Goal: Task Accomplishment & Management: Complete application form

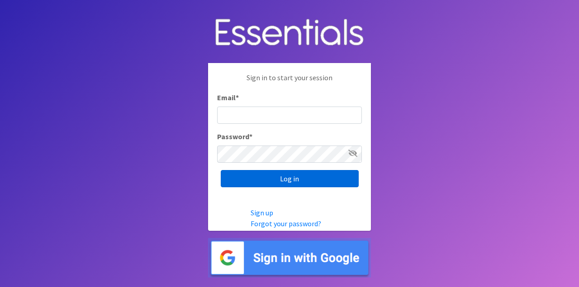
type input "[EMAIL_ADDRESS][DOMAIN_NAME]"
click at [270, 179] on input "Log in" at bounding box center [290, 178] width 138 height 17
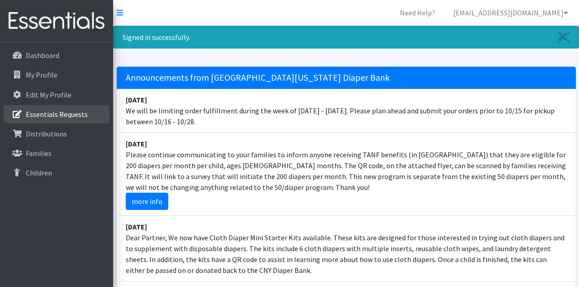
click at [51, 111] on p "Essentials Requests" at bounding box center [57, 114] width 62 height 9
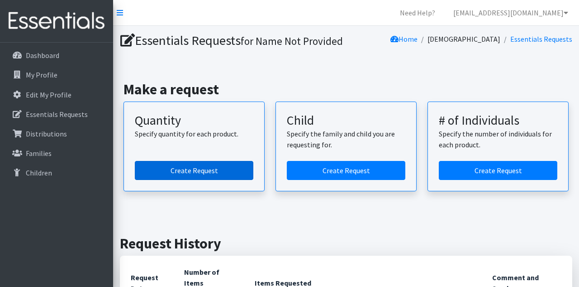
click at [161, 180] on link "Create Request" at bounding box center [194, 170] width 119 height 19
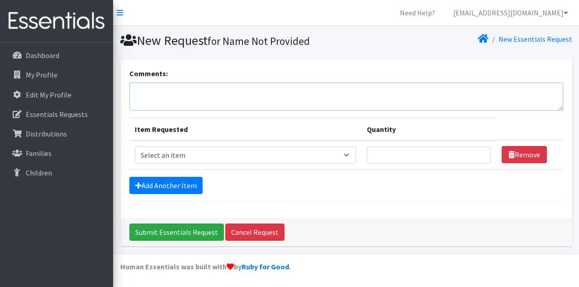
click at [179, 92] on textarea "Comments:" at bounding box center [346, 96] width 434 height 28
click at [179, 94] on textarea "Comments:" at bounding box center [346, 96] width 434 height 28
click at [219, 85] on textarea "Comments:" at bounding box center [346, 96] width 434 height 28
type textarea "Please"
click at [284, 158] on select "Select an item 2T3T(30/child) 3T4T(30/child) 4T5T(30/child) Cloth Diaper Kit (s…" at bounding box center [246, 154] width 222 height 17
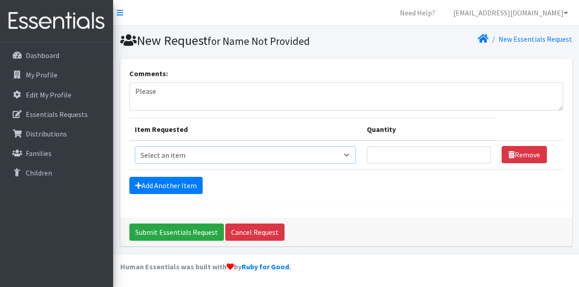
select select "941"
click at [135, 146] on select "Select an item 2T3T(30/child) 3T4T(30/child) 4T5T(30/child) Cloth Diaper Kit (s…" at bounding box center [246, 154] width 222 height 17
click at [419, 156] on input "Quantity" at bounding box center [429, 154] width 124 height 17
type input "1050"
click at [179, 182] on link "Add Another Item" at bounding box center [165, 185] width 73 height 17
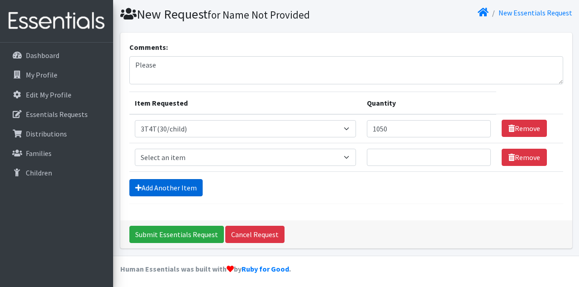
scroll to position [27, 0]
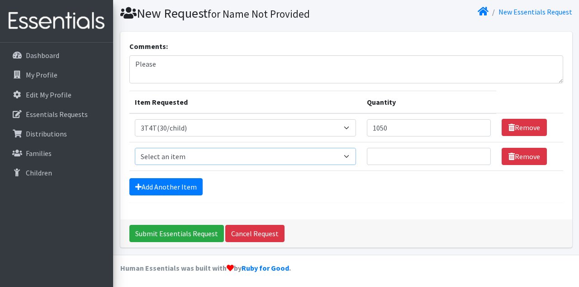
drag, startPoint x: 342, startPoint y: 153, endPoint x: 337, endPoint y: 153, distance: 5.1
click at [341, 153] on select "Select an item 2T3T(30/child) 3T4T(30/child) 4T5T(30/child) Cloth Diaper Kit (s…" at bounding box center [246, 156] width 222 height 17
select select "953"
click at [135, 148] on select "Select an item 2T3T(30/child) 3T4T(30/child) 4T5T(30/child) Cloth Diaper Kit (s…" at bounding box center [246, 156] width 222 height 17
click at [388, 154] on input "Quantity" at bounding box center [429, 156] width 124 height 17
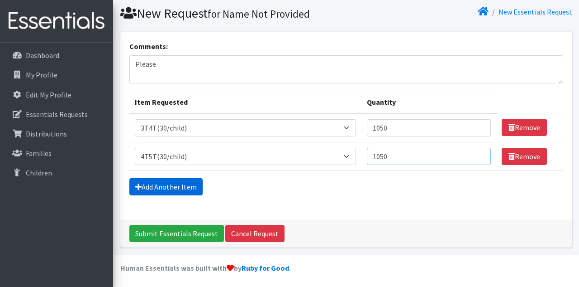
type input "1050"
click at [163, 189] on link "Add Another Item" at bounding box center [165, 186] width 73 height 17
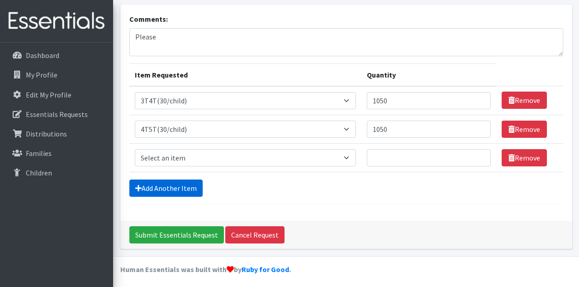
scroll to position [55, 0]
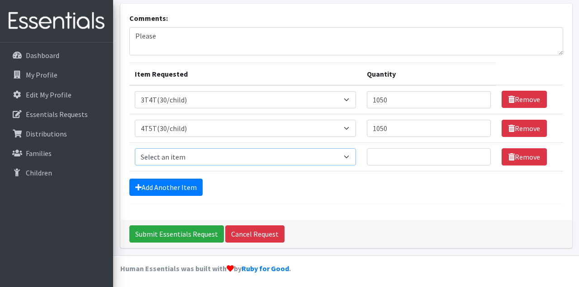
click at [164, 154] on select "Select an item 2T3T(30/child) 3T4T(30/child) 4T5T(30/child) Cloth Diaper Kit (s…" at bounding box center [246, 156] width 222 height 17
select select "966"
click at [135, 148] on select "Select an item 2T3T(30/child) 3T4T(30/child) 4T5T(30/child) Cloth Diaper Kit (s…" at bounding box center [246, 156] width 222 height 17
click at [372, 154] on input "Quantity" at bounding box center [429, 156] width 124 height 17
type input "3000"
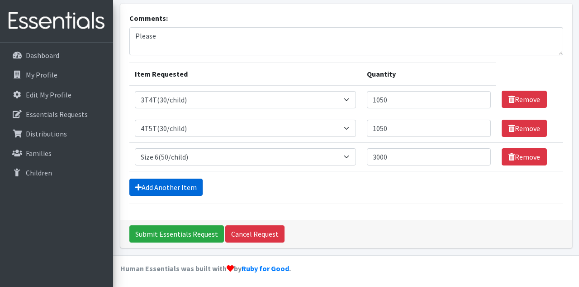
click at [180, 189] on link "Add Another Item" at bounding box center [165, 186] width 73 height 17
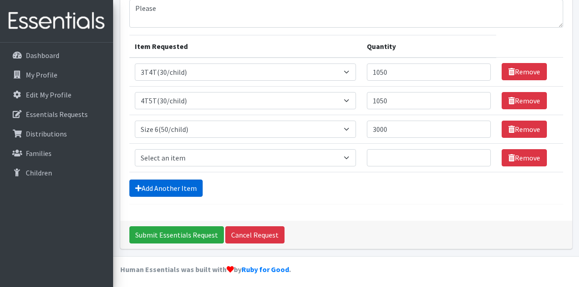
scroll to position [84, 0]
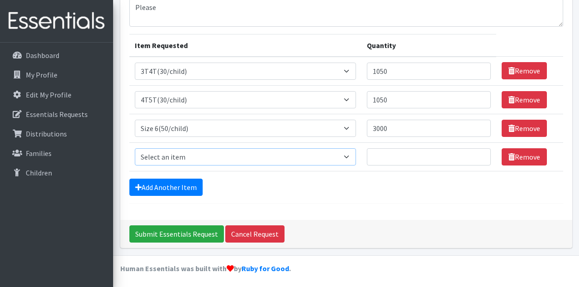
click at [165, 158] on select "Select an item 2T3T(30/child) 3T4T(30/child) 4T5T(30/child) Cloth Diaper Kit (s…" at bounding box center [246, 156] width 222 height 17
click at [135, 148] on select "Select an item 2T3T(30/child) 3T4T(30/child) 4T5T(30/child) Cloth Diaper Kit (s…" at bounding box center [246, 156] width 222 height 17
click at [339, 153] on select "Select an item 2T3T(30/child) 3T4T(30/child) 4T5T(30/child) Cloth Diaper Kit (s…" at bounding box center [246, 156] width 222 height 17
select select "964"
click at [135, 148] on select "Select an item 2T3T(30/child) 3T4T(30/child) 4T5T(30/child) Cloth Diaper Kit (s…" at bounding box center [246, 156] width 222 height 17
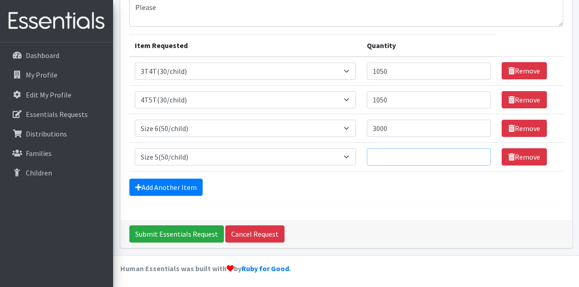
click at [381, 154] on input "Quantity" at bounding box center [429, 156] width 124 height 17
type input "3000"
click at [159, 182] on link "Add Another Item" at bounding box center [165, 186] width 73 height 17
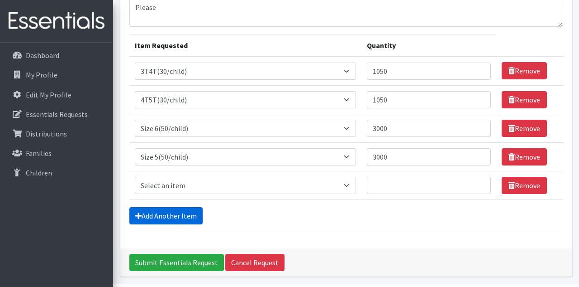
scroll to position [112, 0]
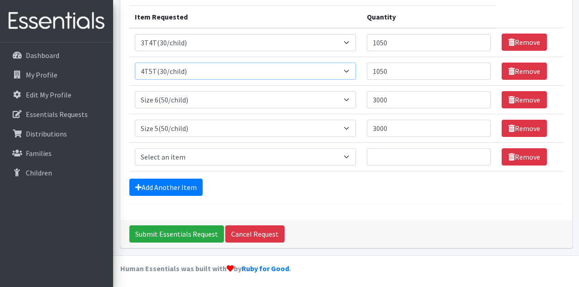
click at [149, 72] on select "Select an item 2T3T(30/child) 3T4T(30/child) 4T5T(30/child) Cloth Diaper Kit (s…" at bounding box center [246, 70] width 222 height 17
select select "963"
click at [135, 62] on select "Select an item 2T3T(30/child) 3T4T(30/child) 4T5T(30/child) Cloth Diaper Kit (s…" at bounding box center [246, 70] width 222 height 17
click at [373, 156] on input "Quantity" at bounding box center [429, 156] width 124 height 17
type input "100"
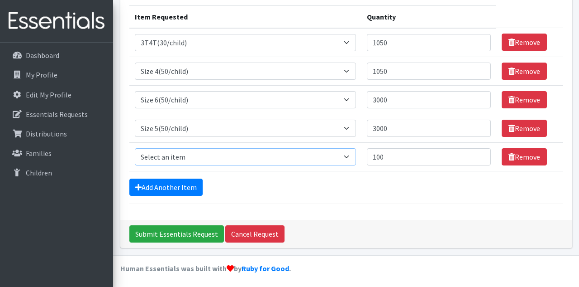
click at [172, 158] on select "Select an item 2T3T(30/child) 3T4T(30/child) 4T5T(30/child) Cloth Diaper Kit (s…" at bounding box center [246, 156] width 222 height 17
select select "963"
click at [135, 148] on select "Select an item 2T3T(30/child) 3T4T(30/child) 4T5T(30/child) Cloth Diaper Kit (s…" at bounding box center [246, 156] width 222 height 17
click at [142, 184] on link "Add Another Item" at bounding box center [165, 186] width 73 height 17
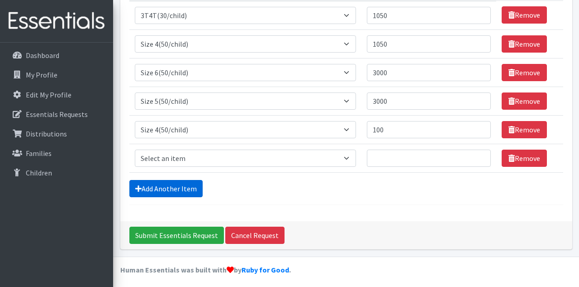
scroll to position [140, 0]
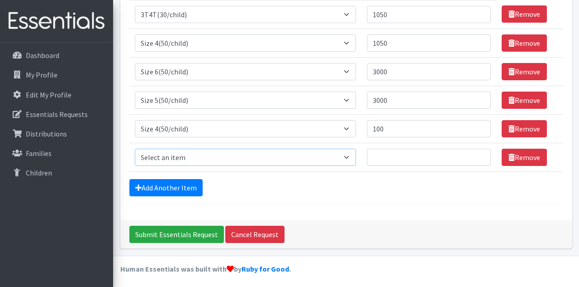
click at [175, 150] on select "Select an item 2T3T(30/child) 3T4T(30/child) 4T5T(30/child) Cloth Diaper Kit (s…" at bounding box center [246, 156] width 222 height 17
select select "954"
click at [135, 148] on select "Select an item 2T3T(30/child) 3T4T(30/child) 4T5T(30/child) Cloth Diaper Kit (s…" at bounding box center [246, 156] width 222 height 17
click at [374, 158] on input "Quantity" at bounding box center [429, 156] width 124 height 17
type input "500"
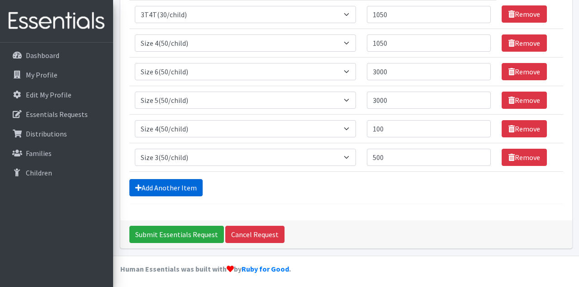
click at [175, 182] on link "Add Another Item" at bounding box center [165, 187] width 73 height 17
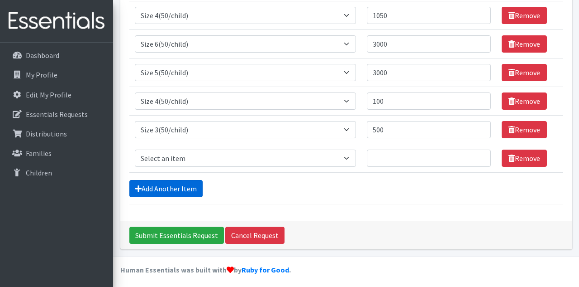
scroll to position [169, 0]
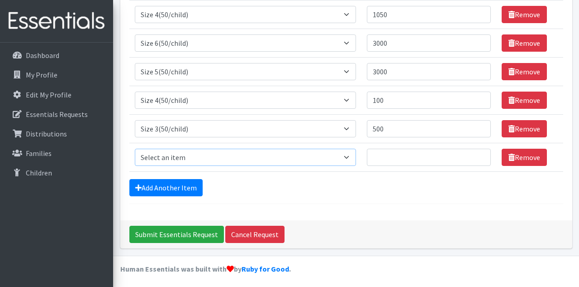
click at [167, 156] on select "Select an item 2T3T(30/child) 3T4T(30/child) 4T5T(30/child) Cloth Diaper Kit (s…" at bounding box center [246, 156] width 222 height 17
select select "951"
click at [135, 148] on select "Select an item 2T3T(30/child) 3T4T(30/child) 4T5T(30/child) Cloth Diaper Kit (s…" at bounding box center [246, 156] width 222 height 17
click at [375, 155] on input "Quantity" at bounding box center [429, 156] width 124 height 17
type input "200"
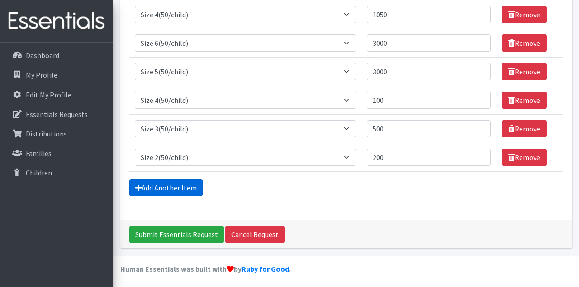
click at [164, 188] on link "Add Another Item" at bounding box center [165, 187] width 73 height 17
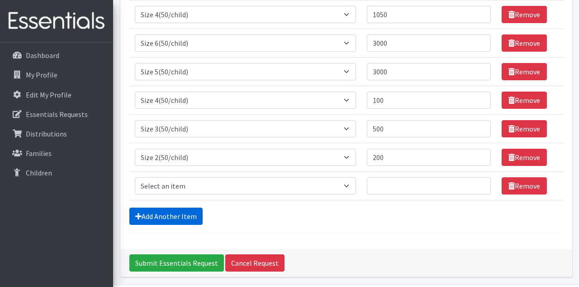
scroll to position [197, 0]
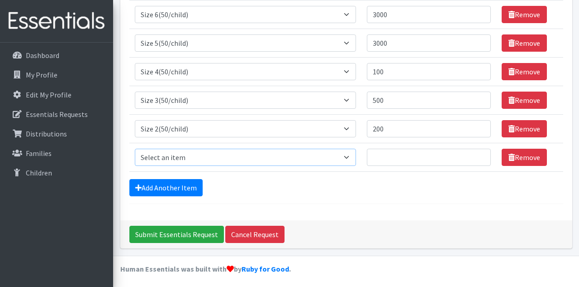
click at [159, 153] on select "Select an item 2T3T(30/child) 3T4T(30/child) 4T5T(30/child) Cloth Diaper Kit (s…" at bounding box center [246, 156] width 222 height 17
select select "950"
click at [135, 148] on select "Select an item 2T3T(30/child) 3T4T(30/child) 4T5T(30/child) Cloth Diaper Kit (s…" at bounding box center [246, 156] width 222 height 17
click at [386, 154] on input "Quantity" at bounding box center [429, 156] width 124 height 17
click at [373, 127] on input "200" at bounding box center [429, 128] width 124 height 17
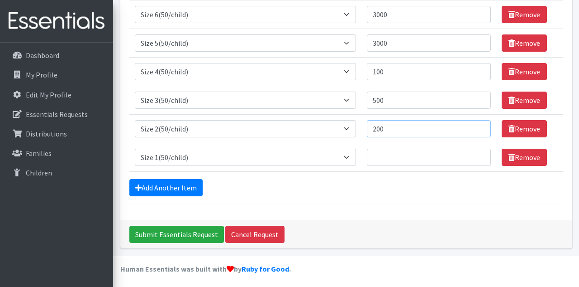
click at [373, 128] on input "200" at bounding box center [429, 128] width 124 height 17
type input "500"
click at [381, 153] on input "Quantity" at bounding box center [429, 156] width 124 height 17
type input "200"
click at [169, 186] on link "Add Another Item" at bounding box center [165, 187] width 73 height 17
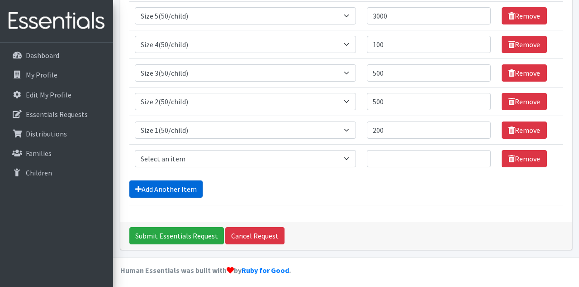
scroll to position [225, 0]
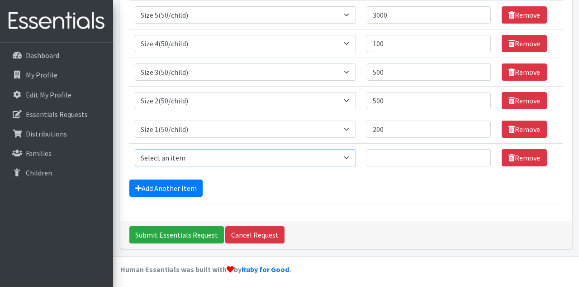
click at [183, 153] on select "Select an item 2T3T(30/child) 3T4T(30/child) 4T5T(30/child) Cloth Diaper Kit (s…" at bounding box center [246, 157] width 222 height 17
click at [377, 196] on form "Comments: Please Item Requested Quantity Item Requested Select an item 2T3T(30/…" at bounding box center [346, 23] width 434 height 362
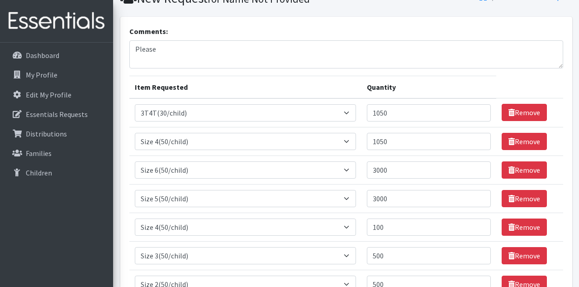
scroll to position [0, 0]
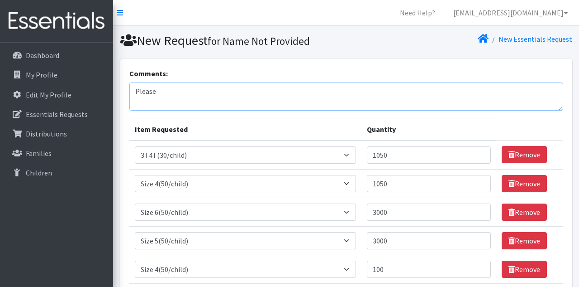
click at [172, 92] on textarea "Please" at bounding box center [346, 96] width 434 height 28
drag, startPoint x: 332, startPoint y: 94, endPoint x: 339, endPoint y: 92, distance: 7.4
click at [333, 94] on textarea "Please send 180 Goodnight XL and as many wipes as possible." at bounding box center [346, 96] width 434 height 28
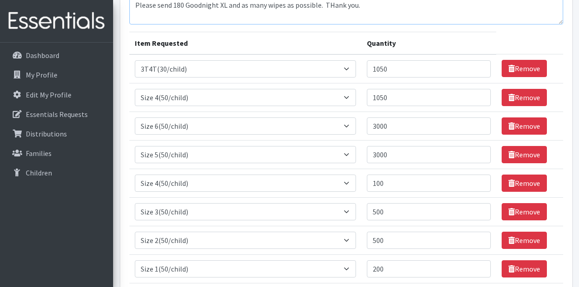
scroll to position [77, 0]
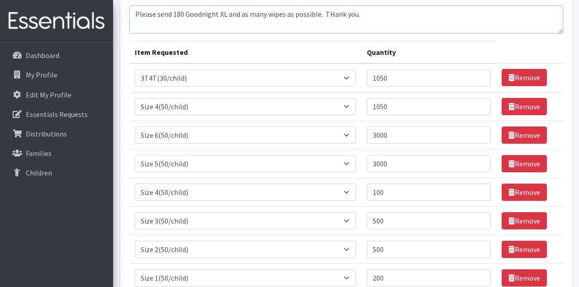
type textarea "Please send 180 Goodnight XL and as many wipes as possible. THank you."
click at [197, 105] on select "Select an item 2T3T(30/child) 3T4T(30/child) 4T5T(30/child) Cloth Diaper Kit (s…" at bounding box center [246, 106] width 222 height 17
select select "953"
click at [135, 98] on select "Select an item 2T3T(30/child) 3T4T(30/child) 4T5T(30/child) Cloth Diaper Kit (s…" at bounding box center [246, 106] width 222 height 17
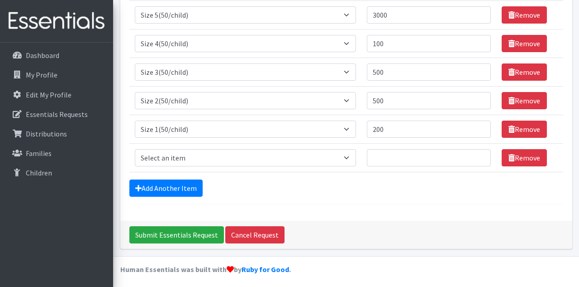
scroll to position [225, 0]
click at [179, 233] on input "Submit Essentials Request" at bounding box center [176, 234] width 95 height 17
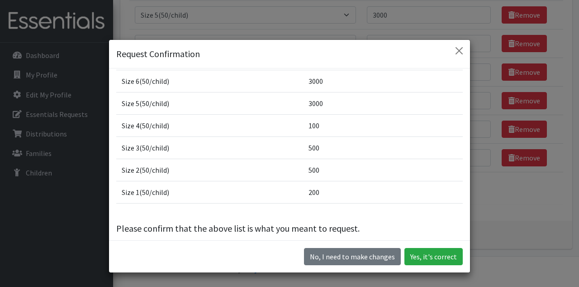
scroll to position [80, 0]
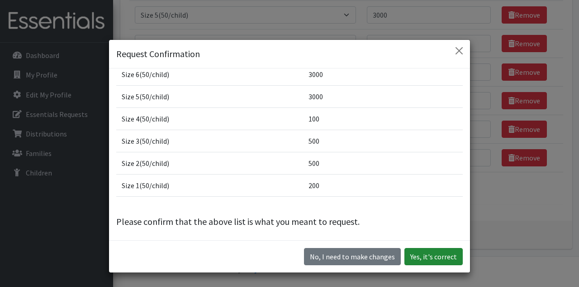
click at [430, 258] on button "Yes, it's correct" at bounding box center [434, 256] width 58 height 17
